Goal: Information Seeking & Learning: Learn about a topic

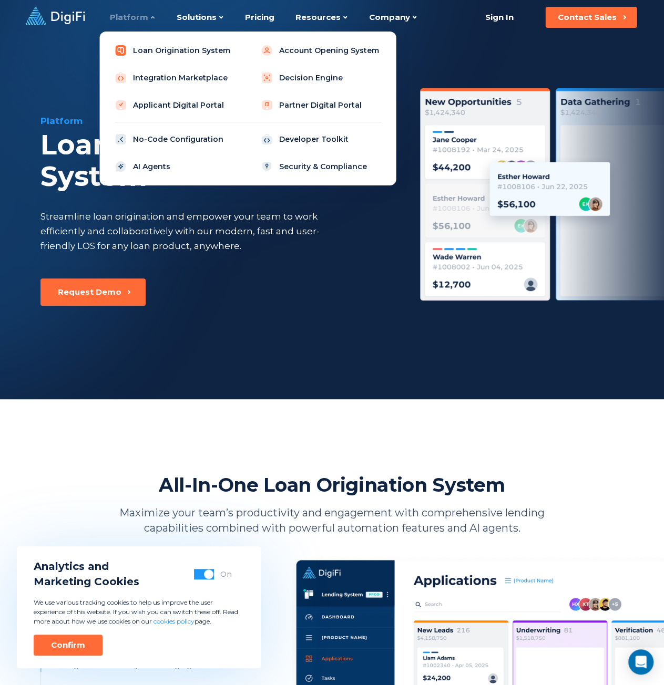
click at [149, 54] on link "Loan Origination System" at bounding box center [175, 50] width 134 height 21
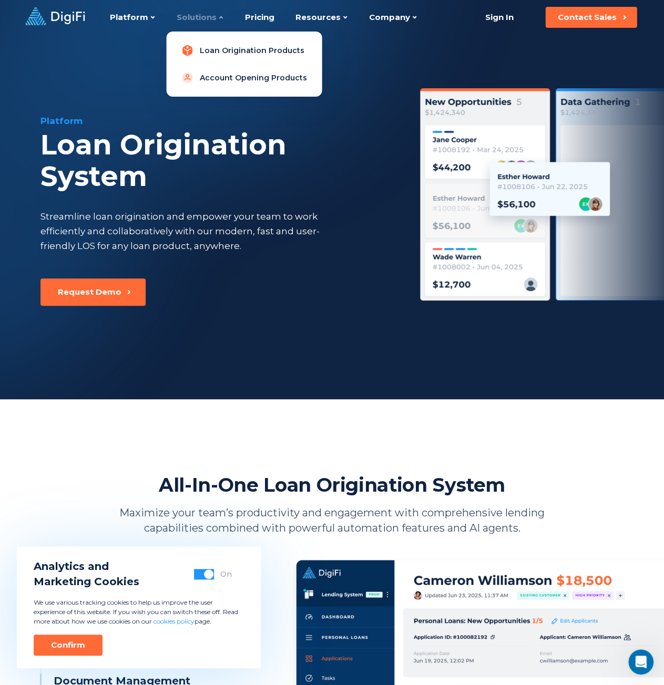
click at [200, 48] on link "Loan Origination Products" at bounding box center [244, 50] width 139 height 21
